Goal: Find specific page/section: Find specific page/section

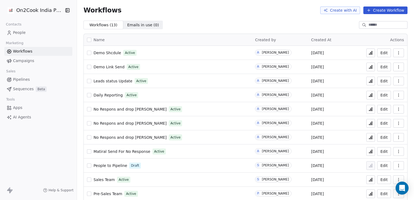
click at [110, 54] on span "Demo Shcdule" at bounding box center [107, 53] width 28 height 4
click at [370, 54] on icon at bounding box center [370, 53] width 1 height 2
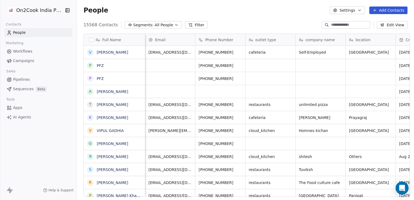
scroll to position [172, 335]
